Goal: Information Seeking & Learning: Get advice/opinions

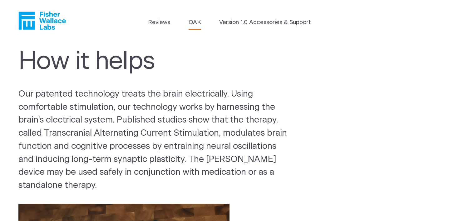
click at [193, 23] on link "OAK" at bounding box center [194, 22] width 12 height 9
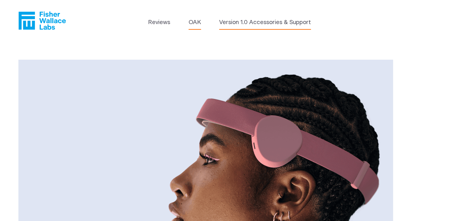
click at [257, 22] on link "Version 1.0 Accessories & Support" at bounding box center [265, 22] width 92 height 9
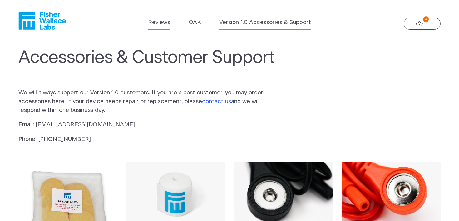
click at [155, 21] on link "Reviews" at bounding box center [159, 22] width 22 height 9
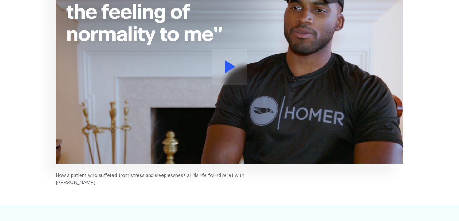
scroll to position [102, 0]
